Goal: Information Seeking & Learning: Understand process/instructions

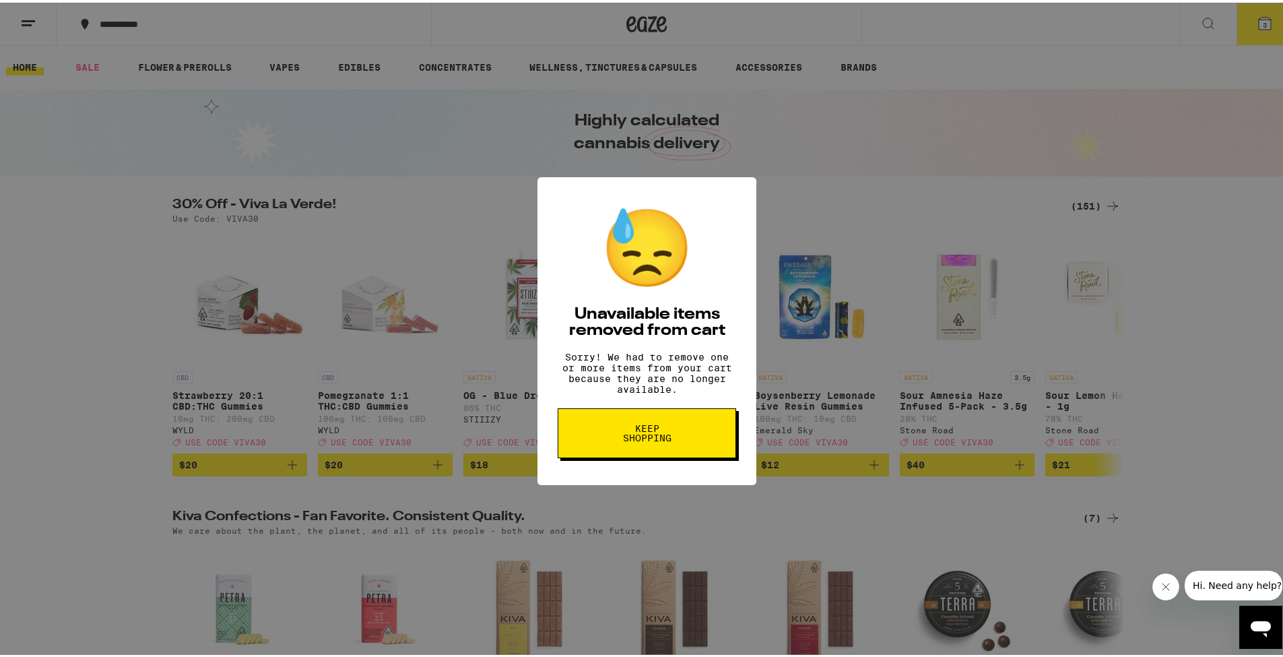
click at [654, 453] on button "Keep Shopping" at bounding box center [647, 430] width 178 height 50
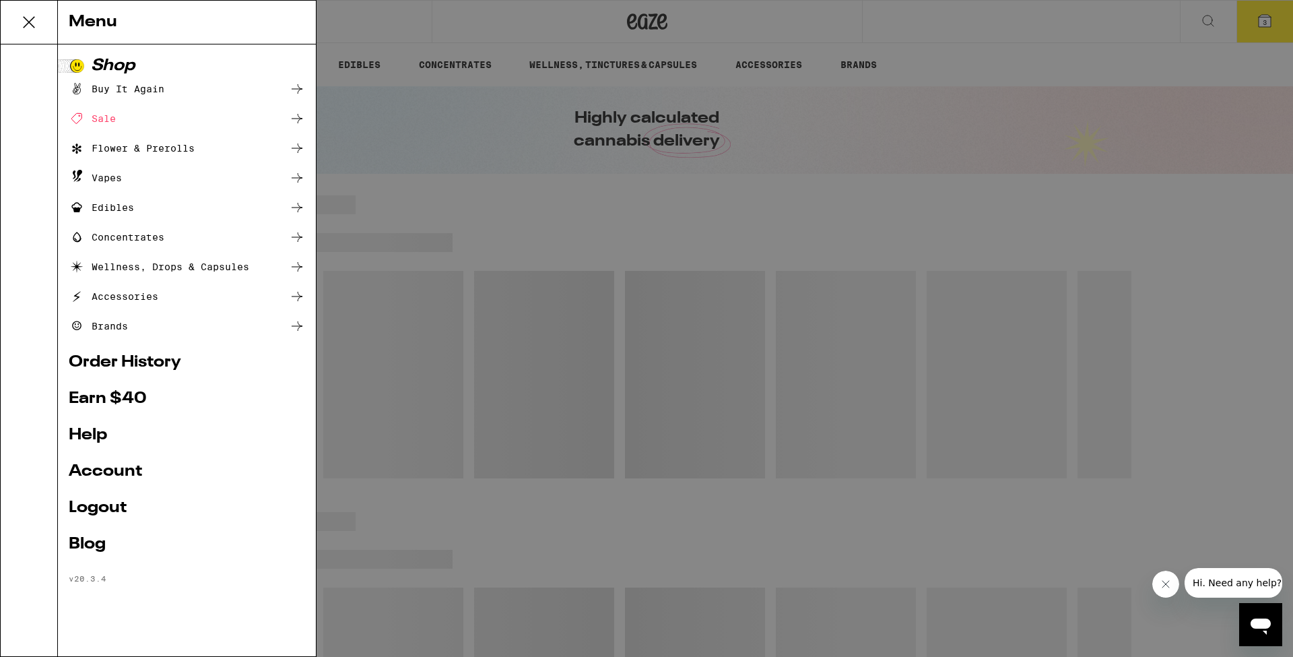
click at [98, 469] on link "Account" at bounding box center [187, 471] width 236 height 16
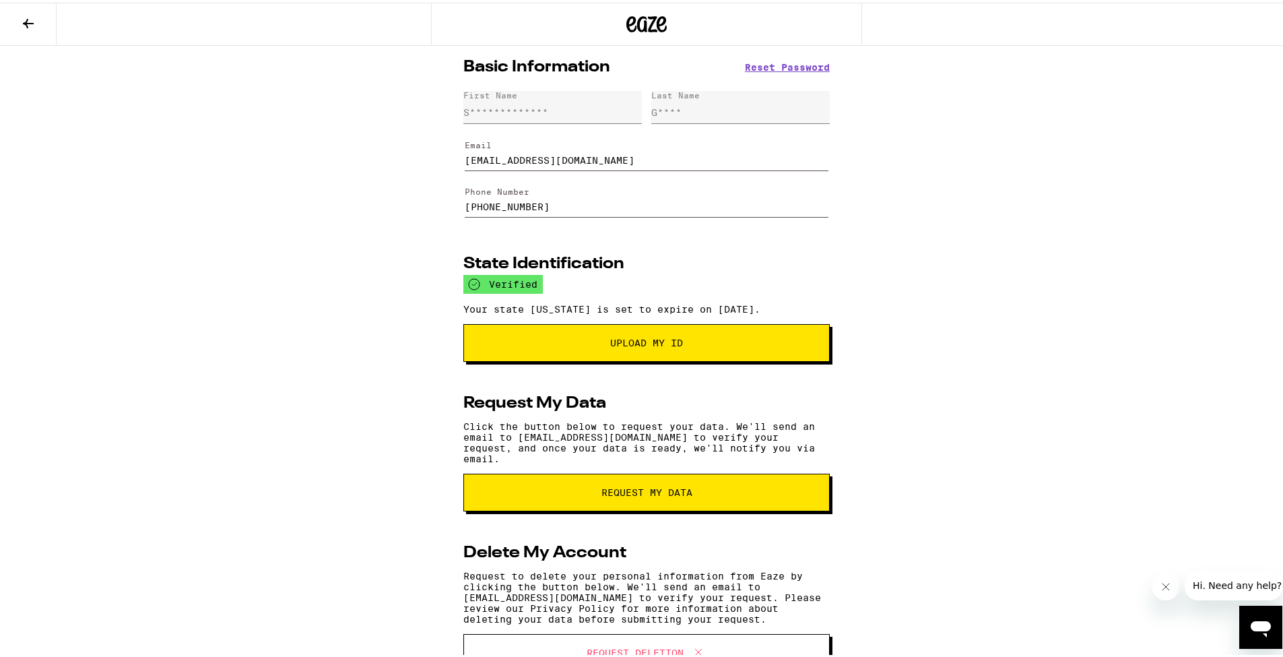
click at [23, 25] on icon at bounding box center [28, 21] width 16 height 16
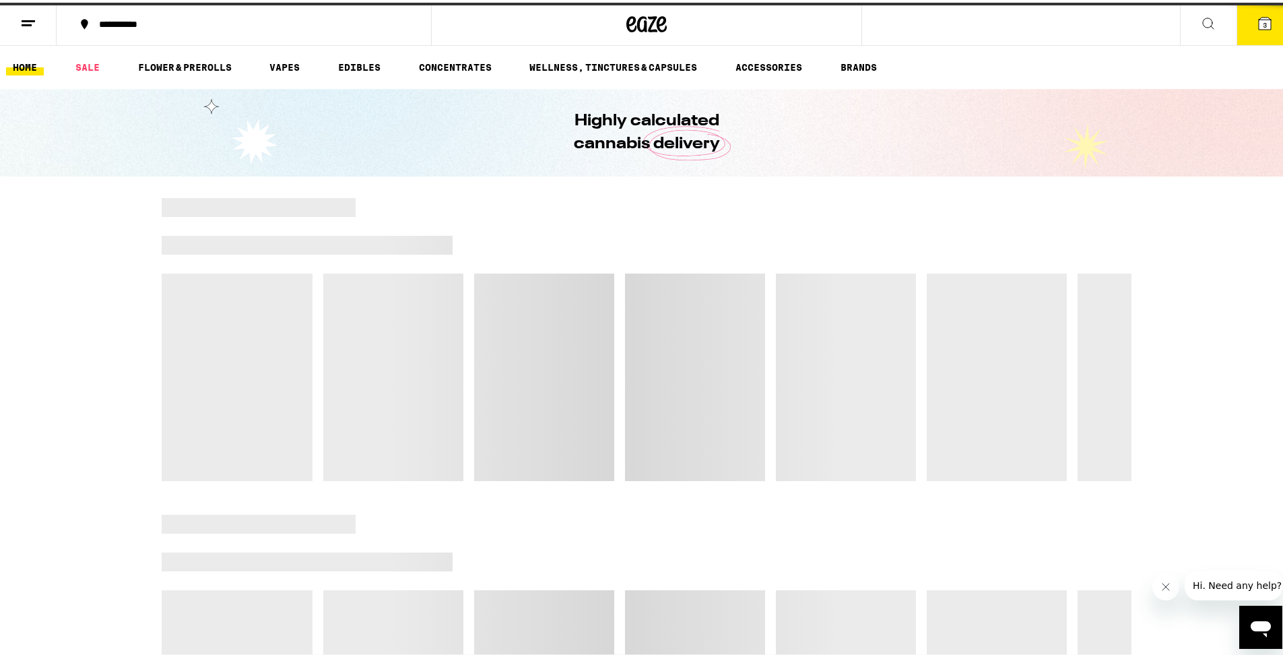
click at [30, 25] on icon at bounding box center [28, 21] width 16 height 16
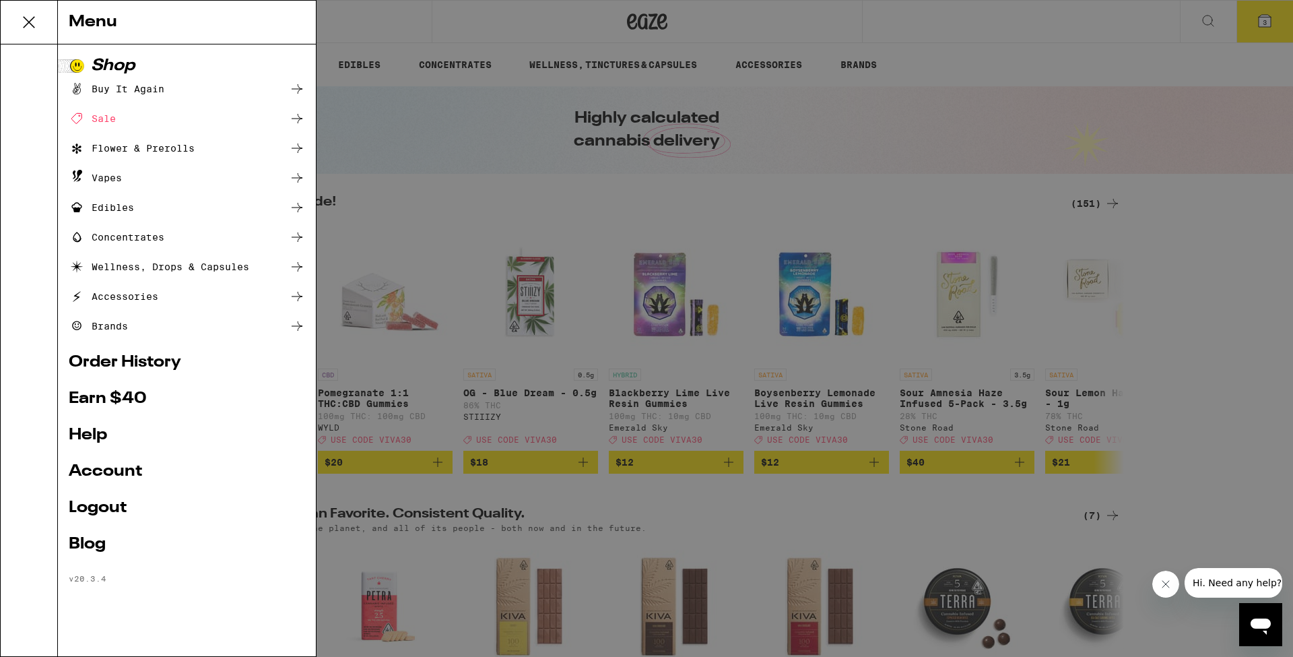
click at [102, 471] on link "Account" at bounding box center [187, 471] width 236 height 16
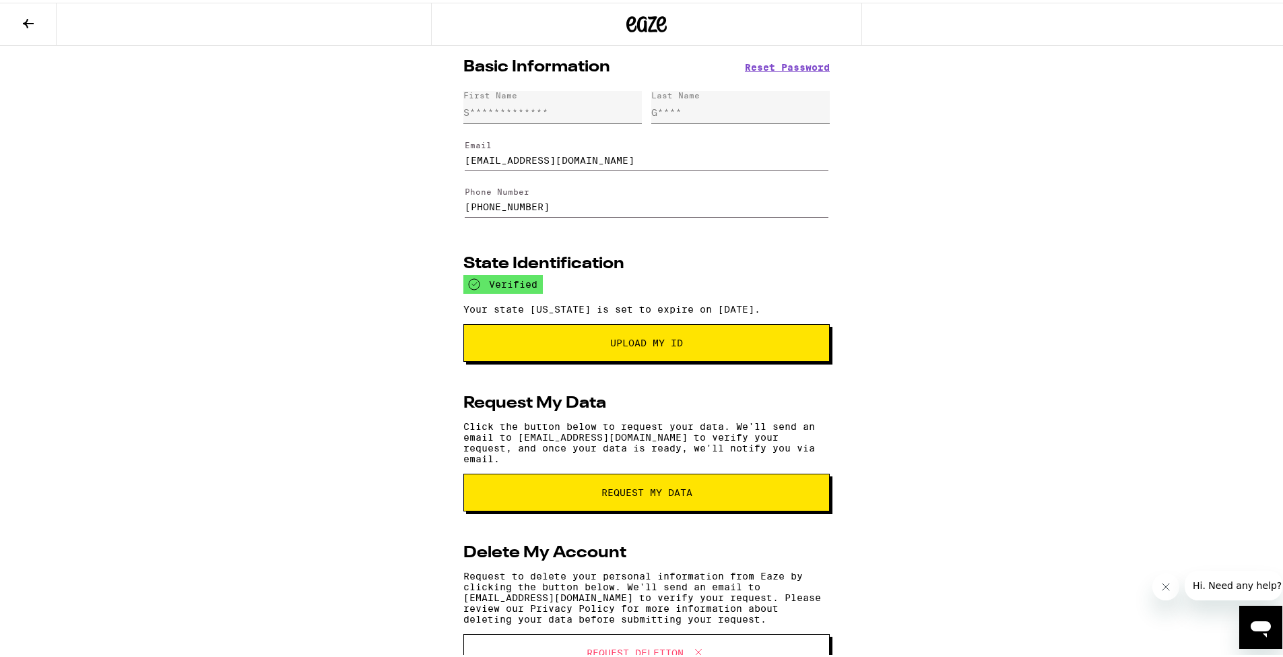
click at [15, 13] on button at bounding box center [28, 22] width 57 height 42
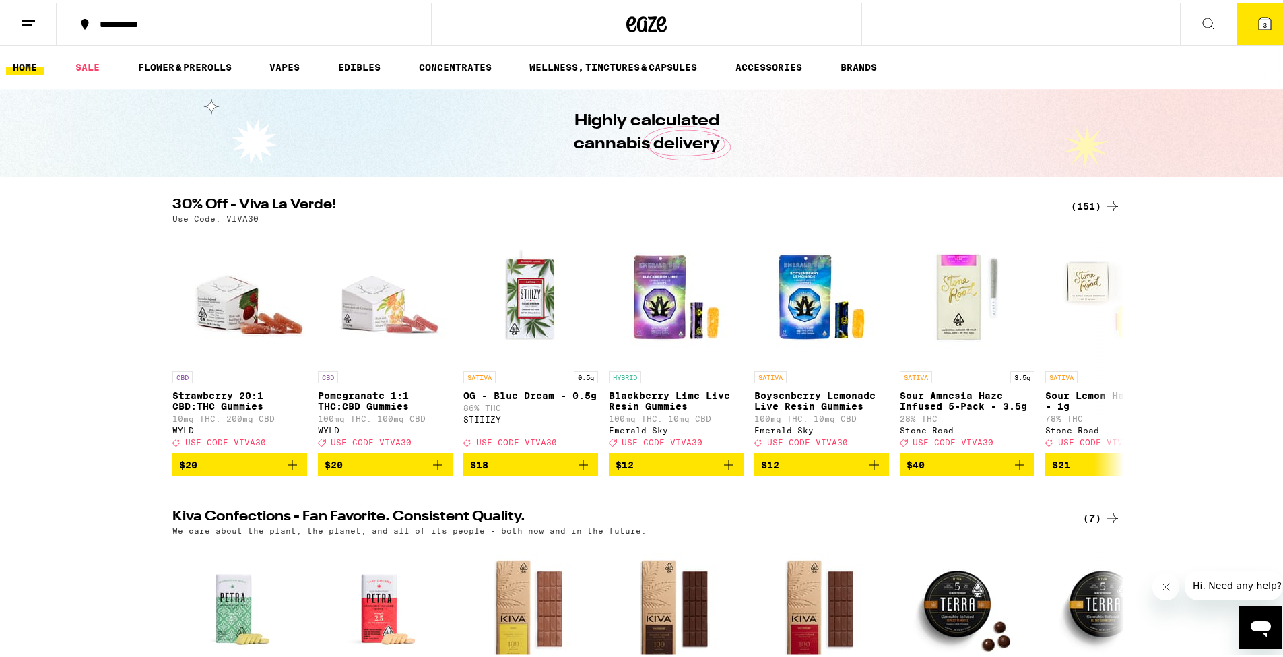
click at [26, 15] on icon at bounding box center [28, 21] width 16 height 16
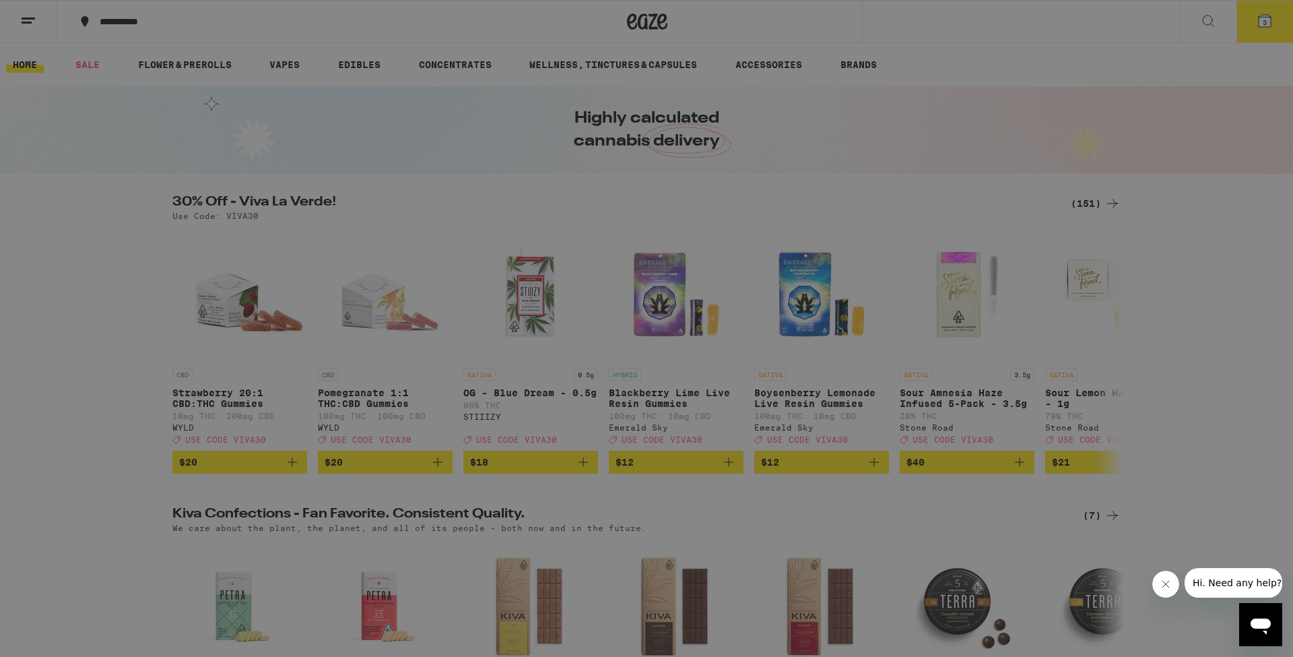
click at [73, 441] on link "Help" at bounding box center [187, 435] width 236 height 16
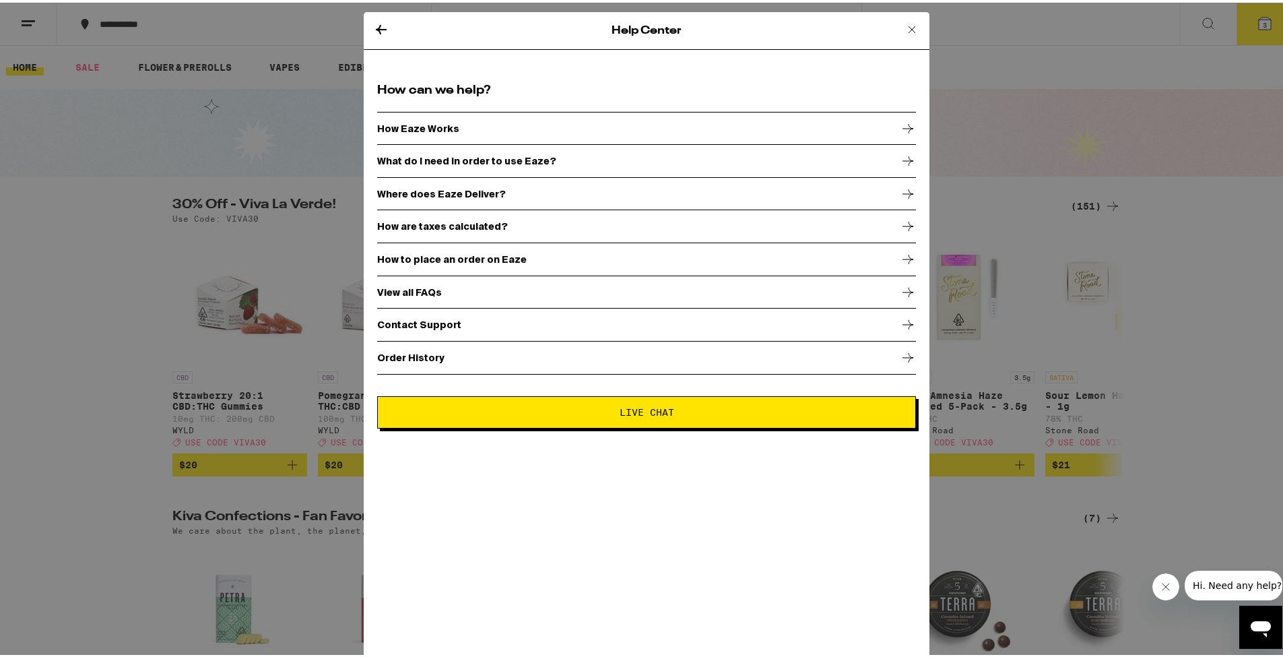
click at [399, 288] on p "View all FAQs" at bounding box center [409, 289] width 65 height 11
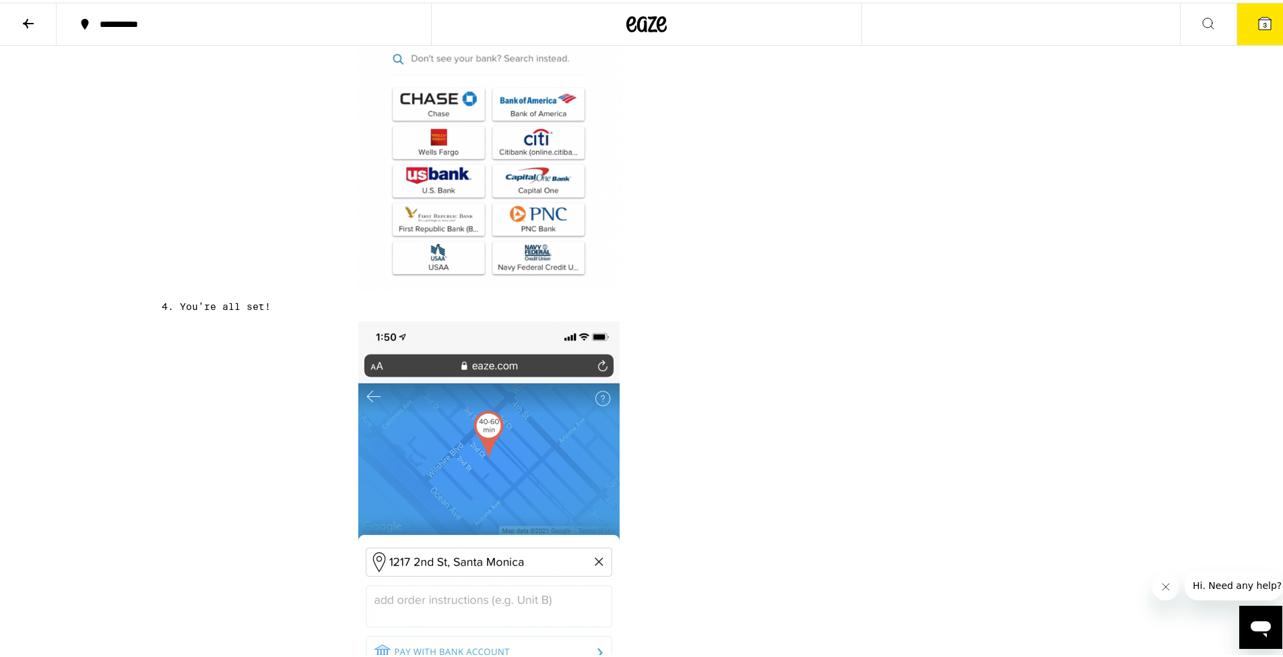
scroll to position [2262, 0]
